Goal: Information Seeking & Learning: Find specific fact

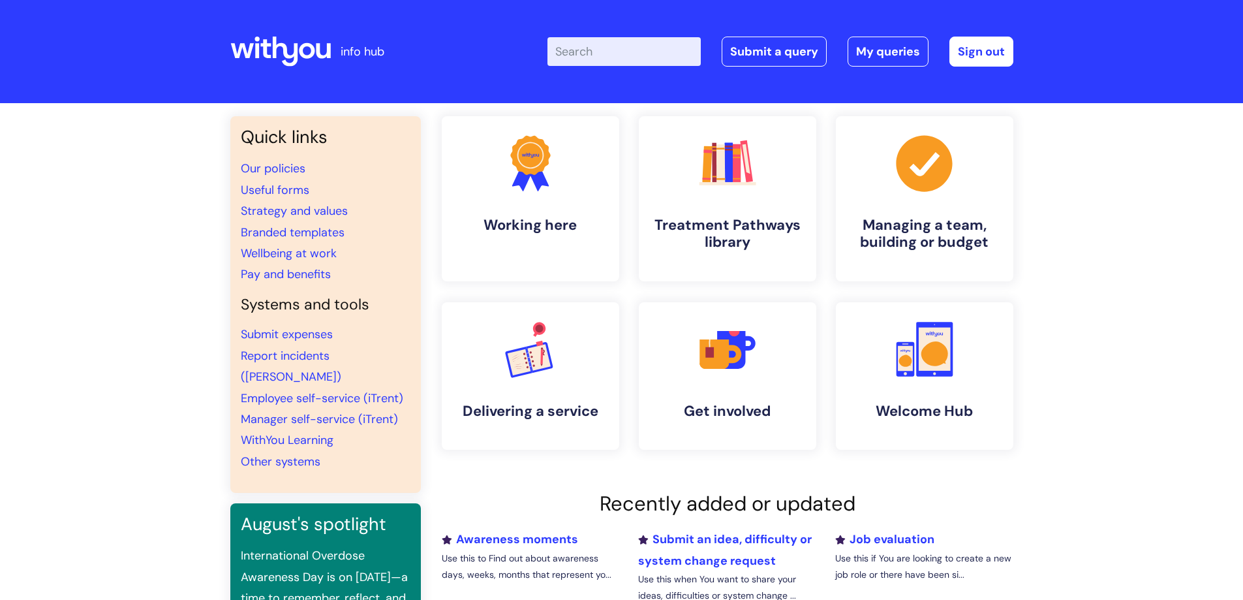
click at [664, 45] on input "Enter your search term here..." at bounding box center [623, 51] width 153 height 29
type input "pay band"
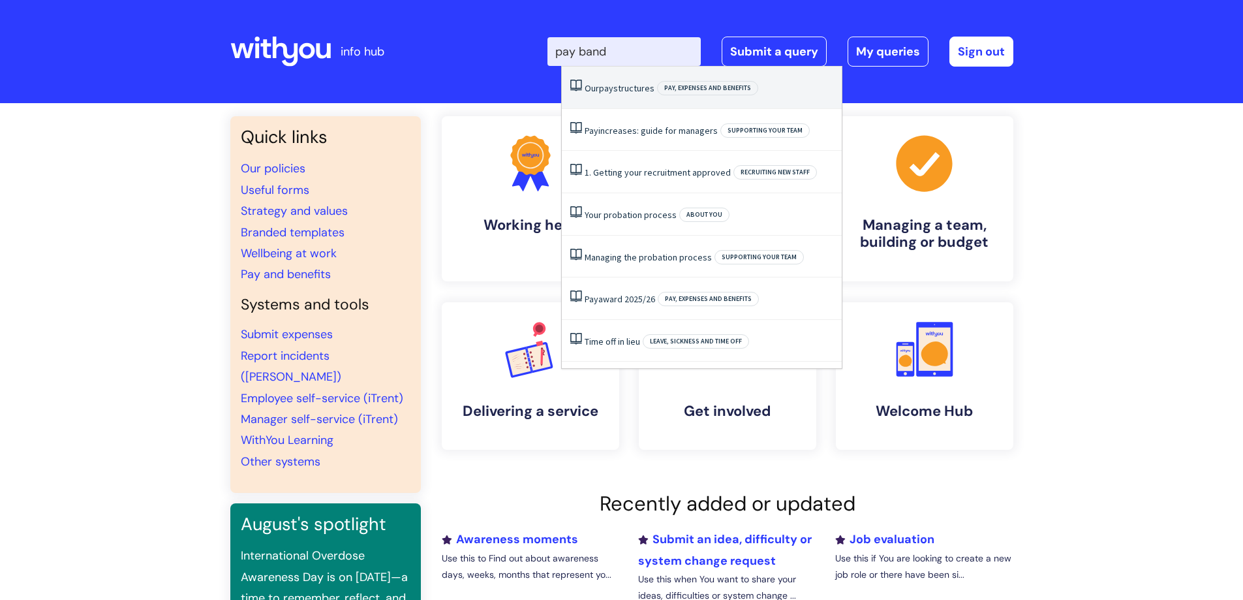
click at [636, 87] on link "Our pay structures" at bounding box center [620, 88] width 70 height 12
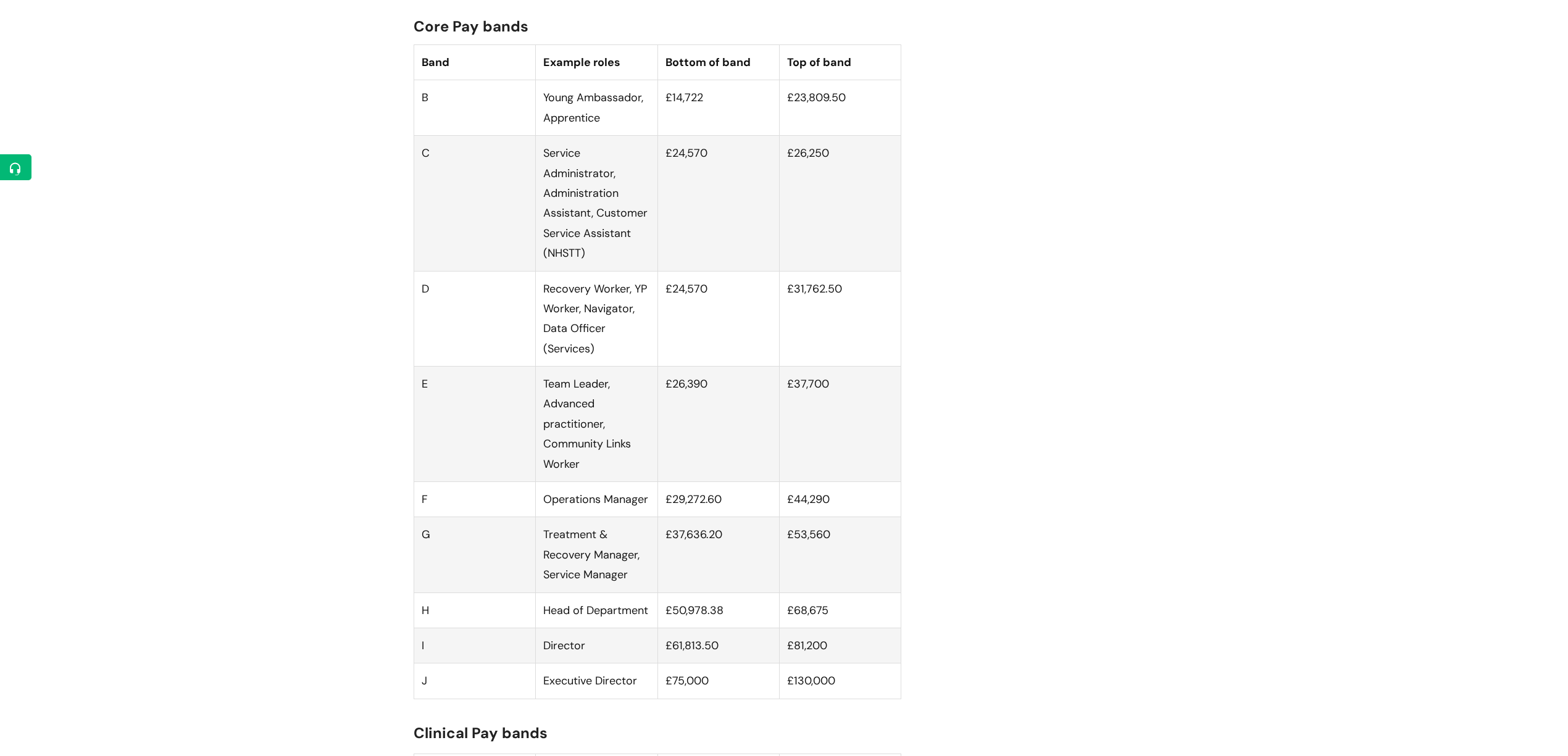
scroll to position [741, 0]
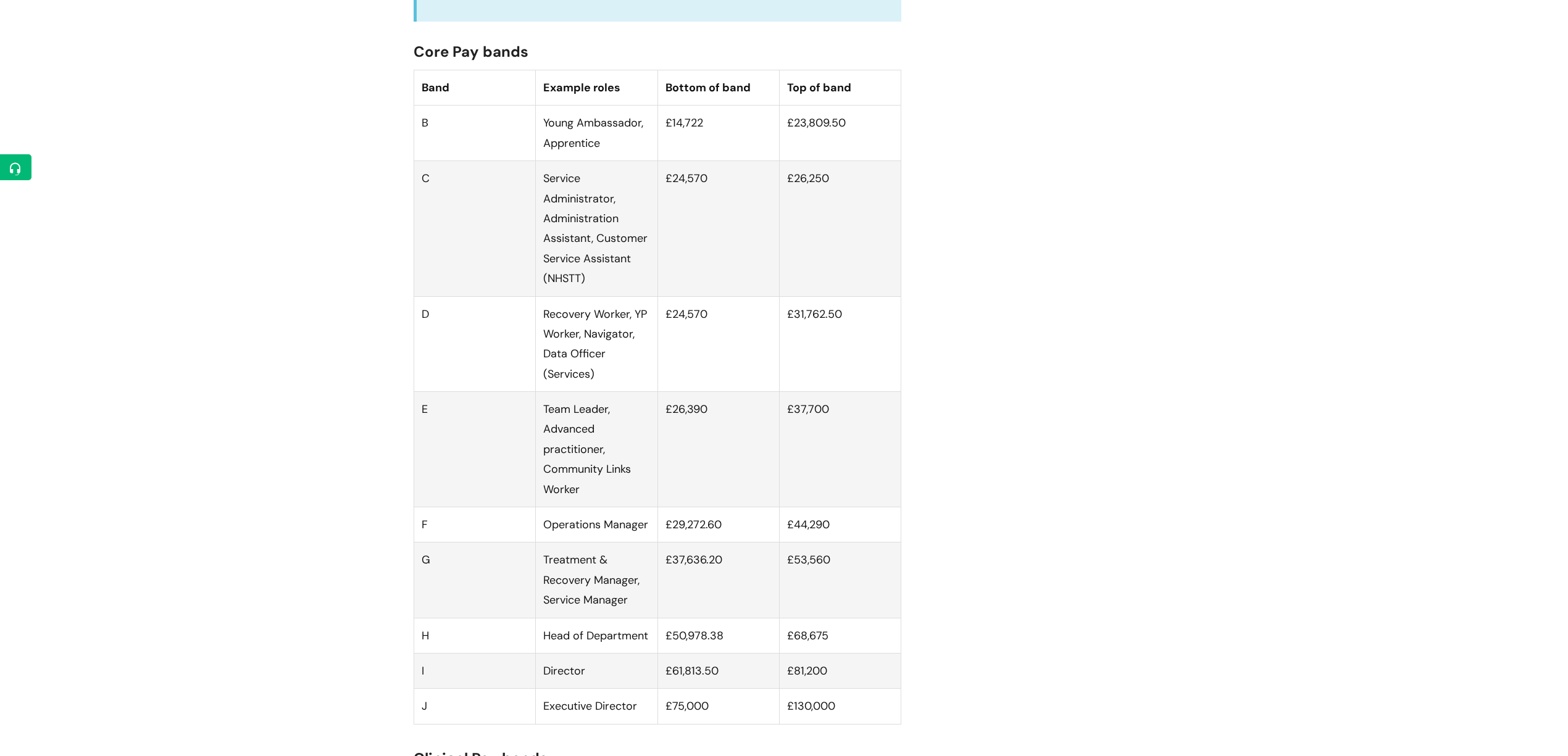
drag, startPoint x: 159, startPoint y: 336, endPoint x: 119, endPoint y: 337, distance: 40.0
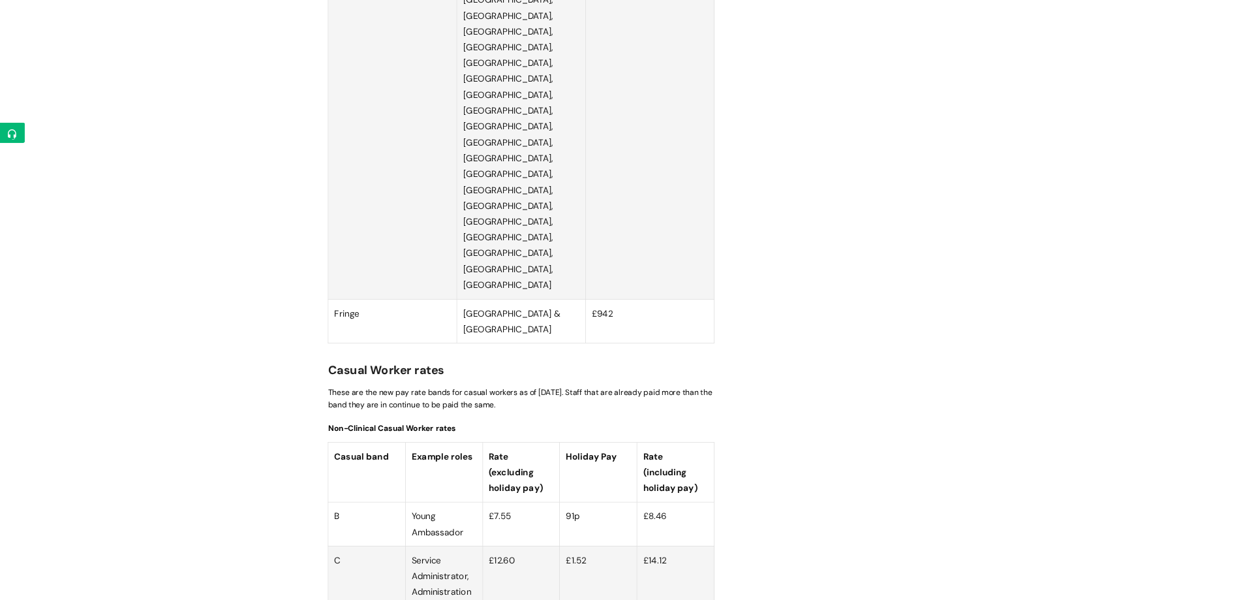
scroll to position [3132, 0]
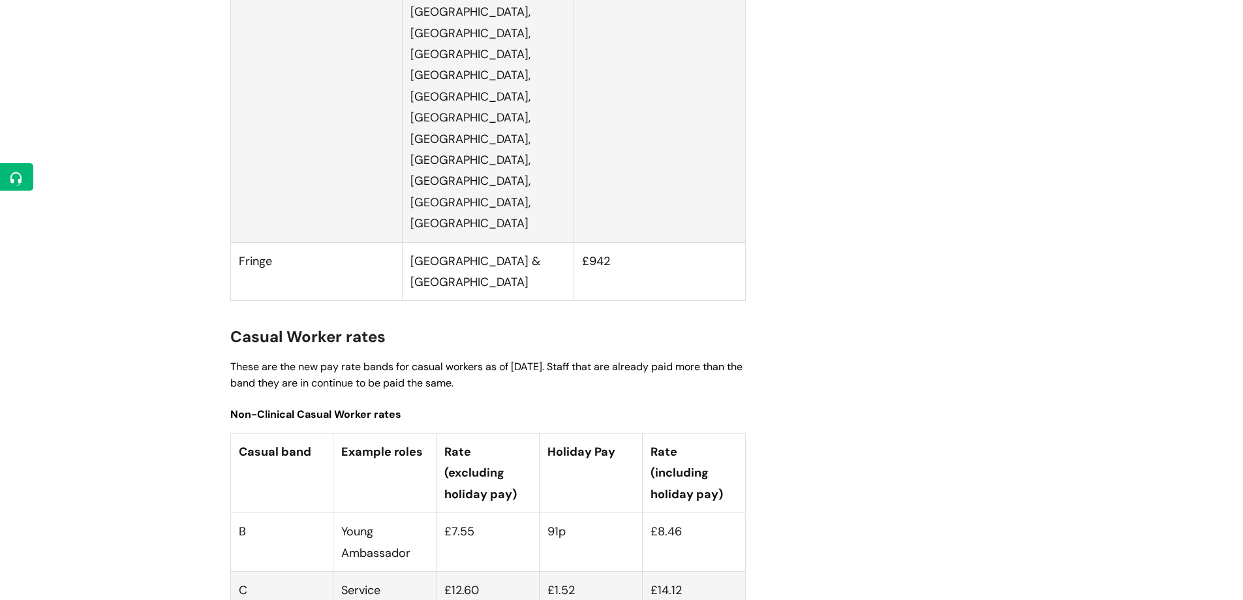
scroll to position [3393, 0]
